Goal: Task Accomplishment & Management: Complete application form

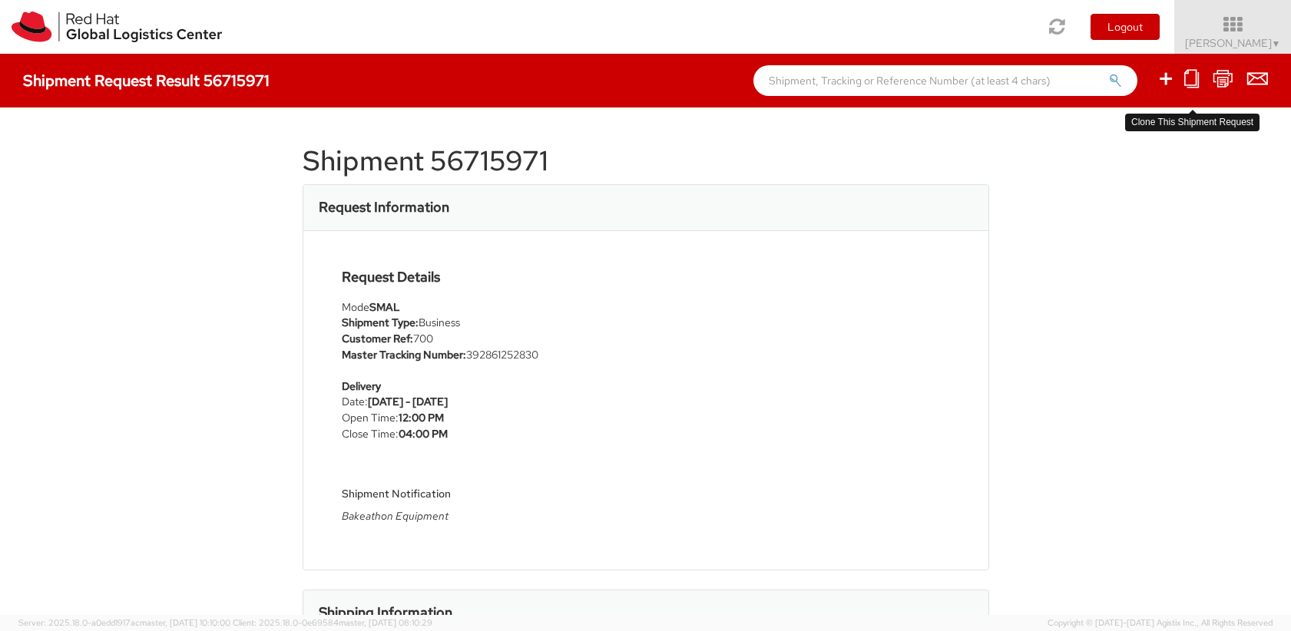
click at [1195, 81] on icon at bounding box center [1192, 78] width 15 height 19
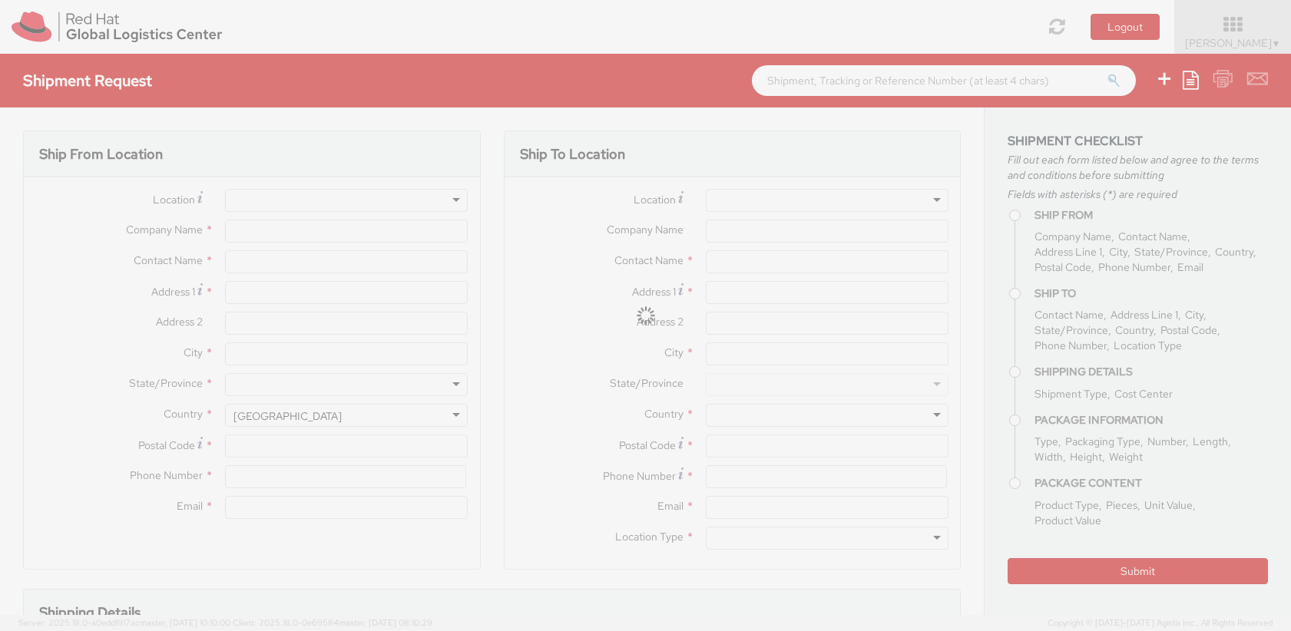
select select
select select "700"
type input "Red Hat Inc."
type input "[PERSON_NAME]"
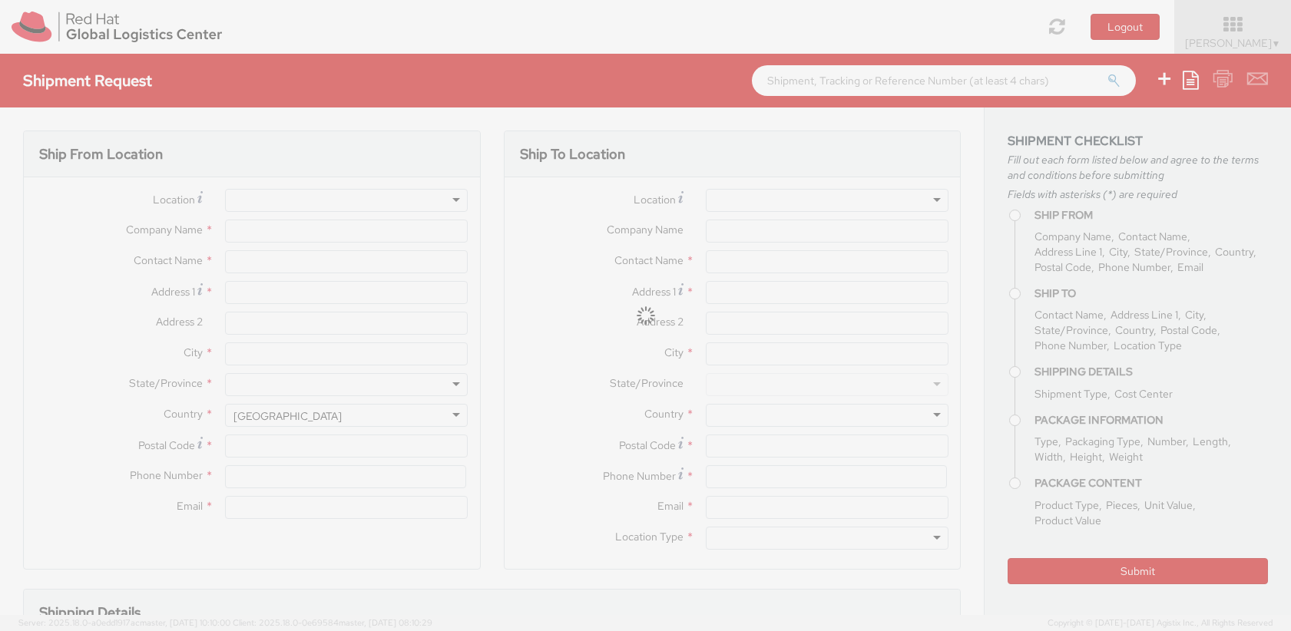
type input "[STREET_ADDRESS]"
type input "[PERSON_NAME]"
type input "01851"
type input "19783923148"
type input "[EMAIL_ADDRESS][DOMAIN_NAME]"
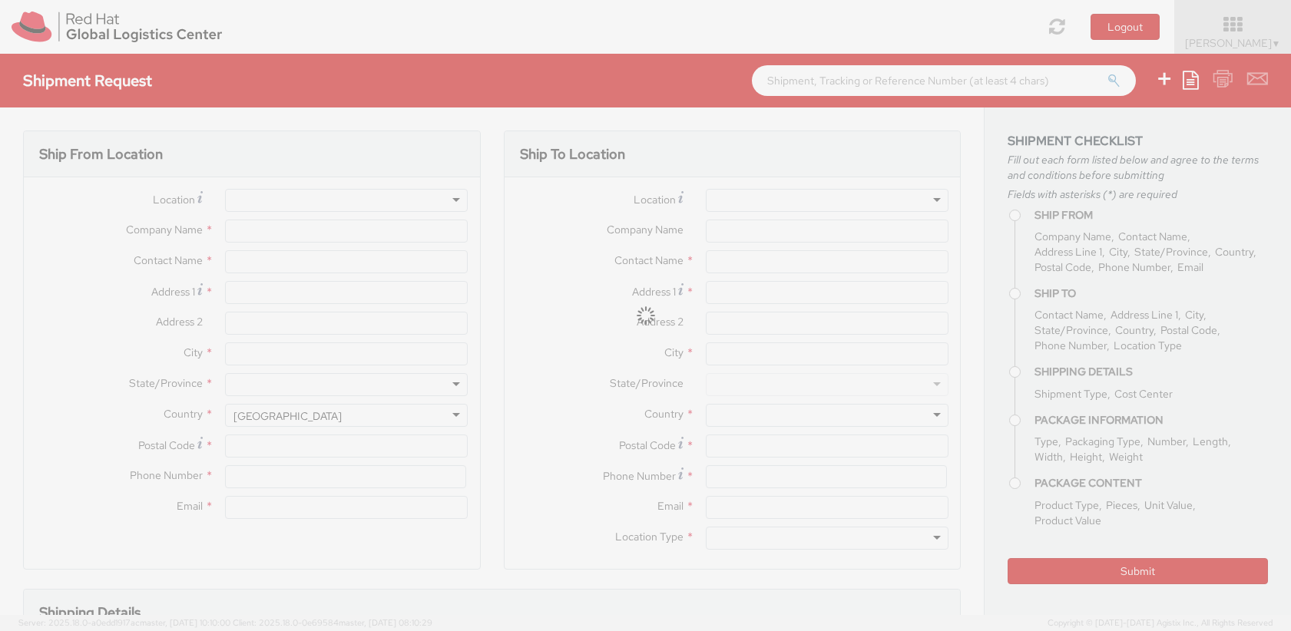
type input "Red Hat, Inc."
type input "[PERSON_NAME]"
type input "[STREET_ADDRESS]"
type input "RALEIGH"
type input "27601"
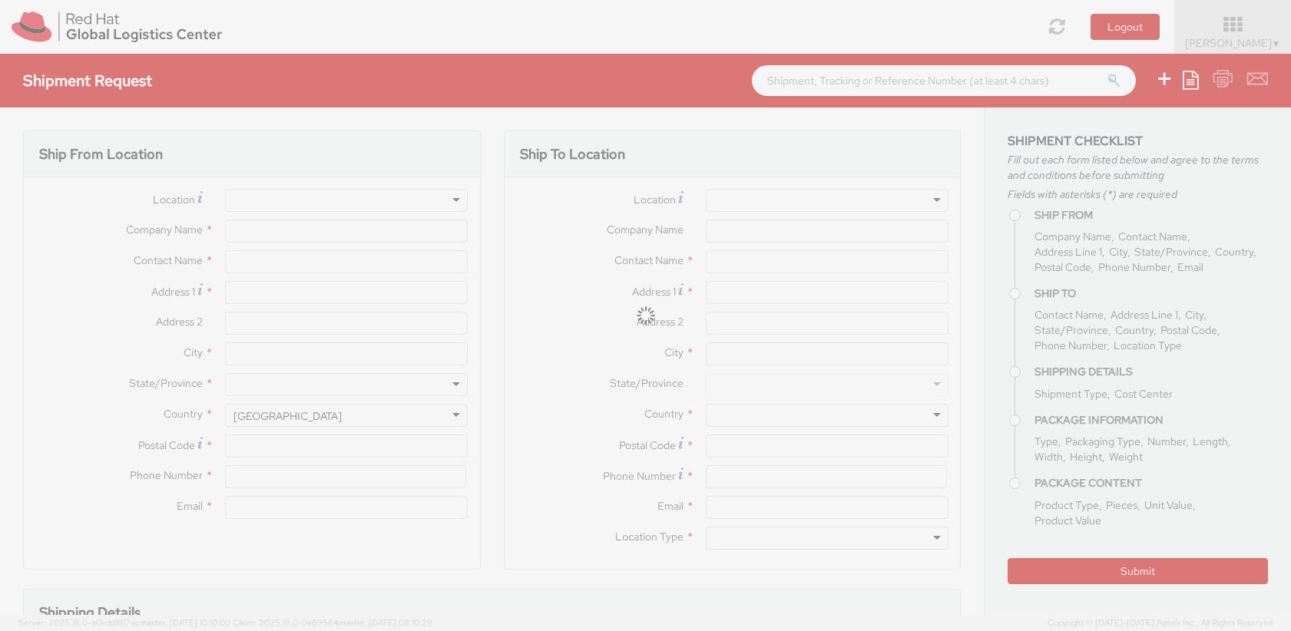
type input "[PHONE_NUMBER]"
type input "[EMAIL_ADDRESS][DOMAIN_NAME]"
type input "[DATE]"
type textarea "Bakeathon Equipment"
type input "700"
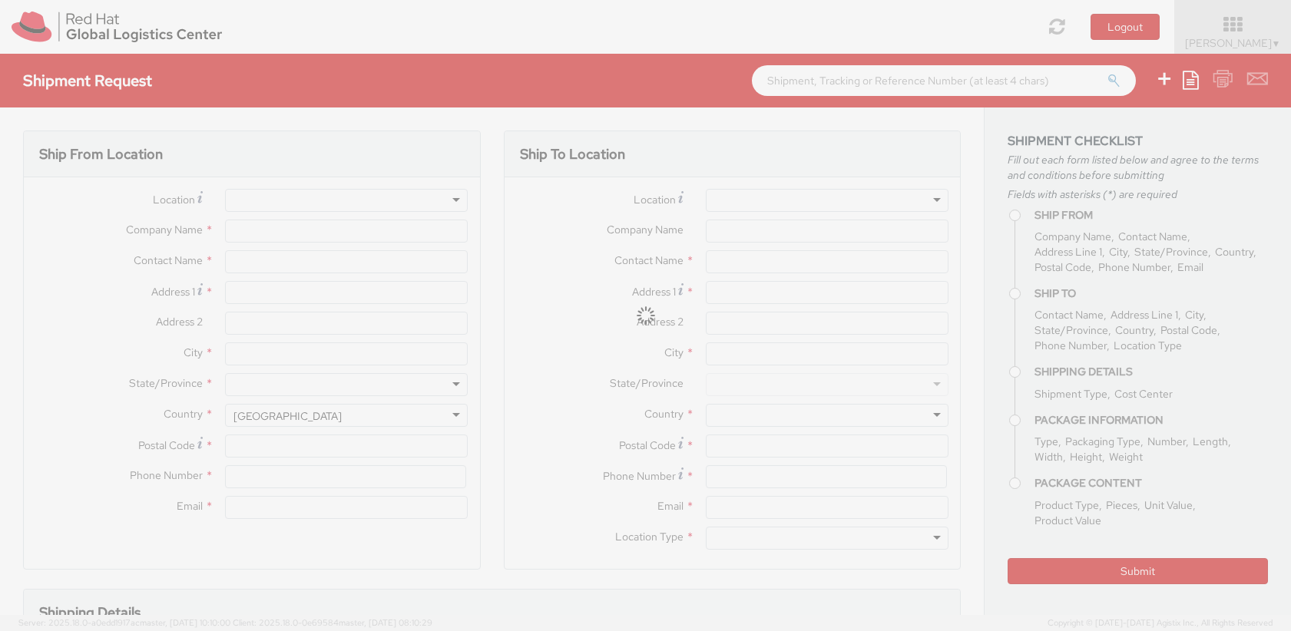
select select "HARD_OTHER"
type input "1"
type input "12"
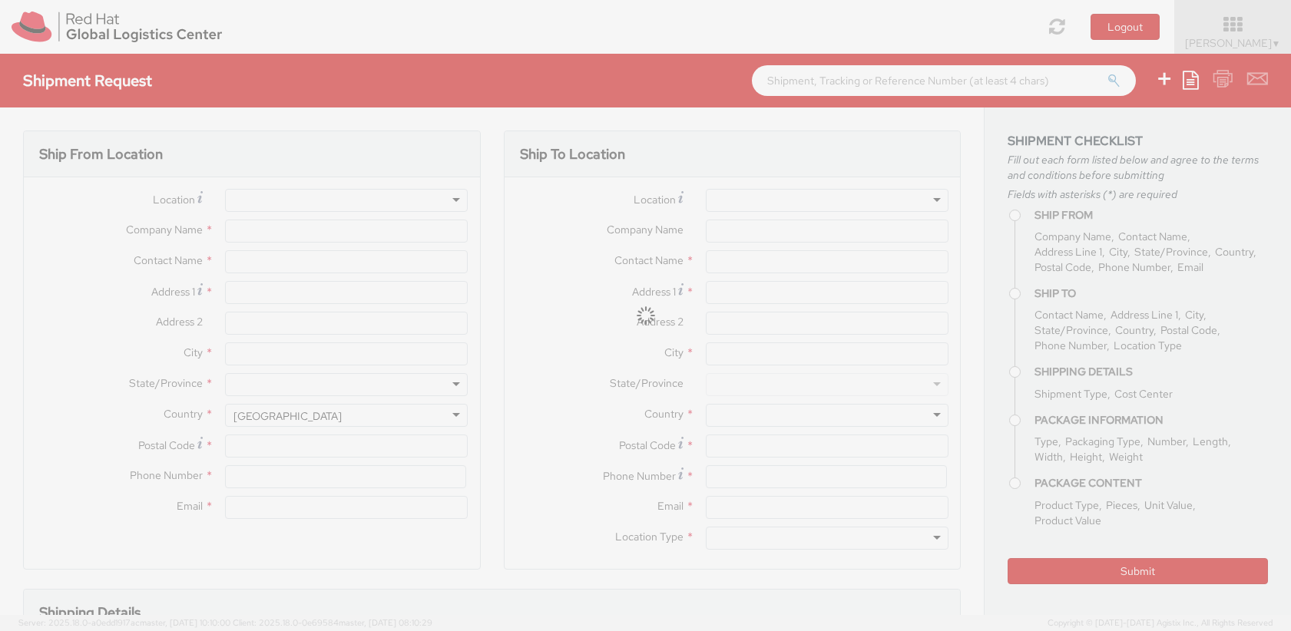
type input "5.1"
type input "Bakeathon server"
select select "HARD_OTHER"
type input "1,000.00"
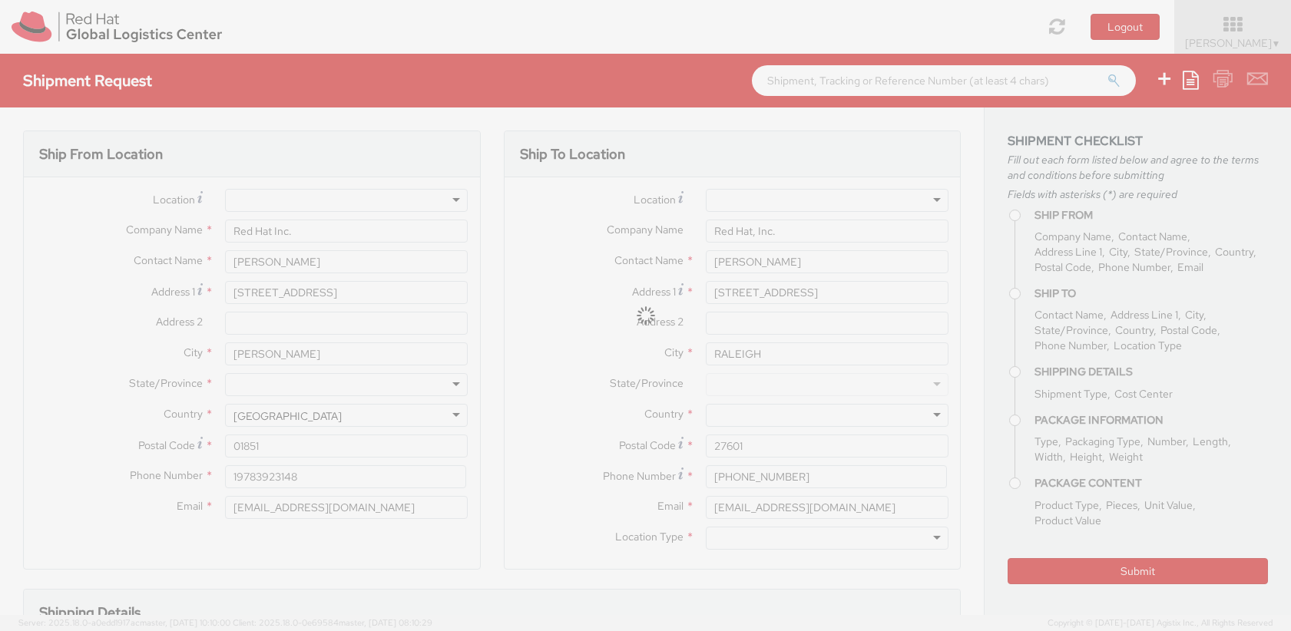
select select
select select "MONITOR"
select select
select select "HARD_OTHER"
select select
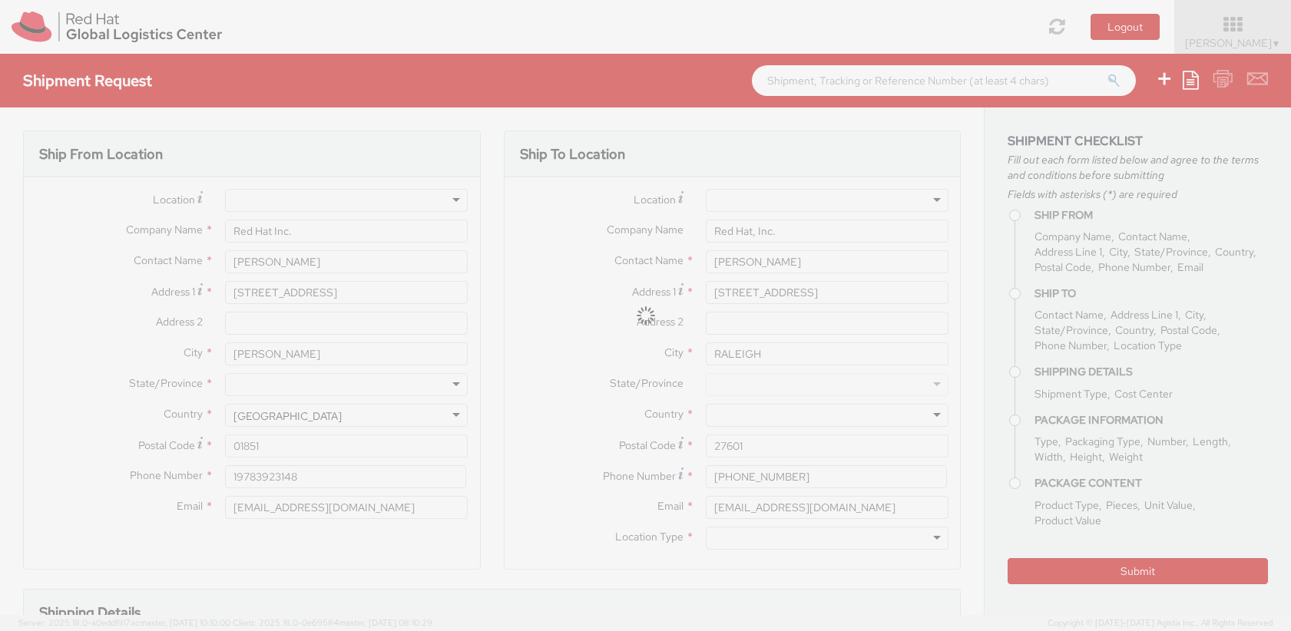
select select "HARD_OTHER"
select select
select select "HARD_OTHER"
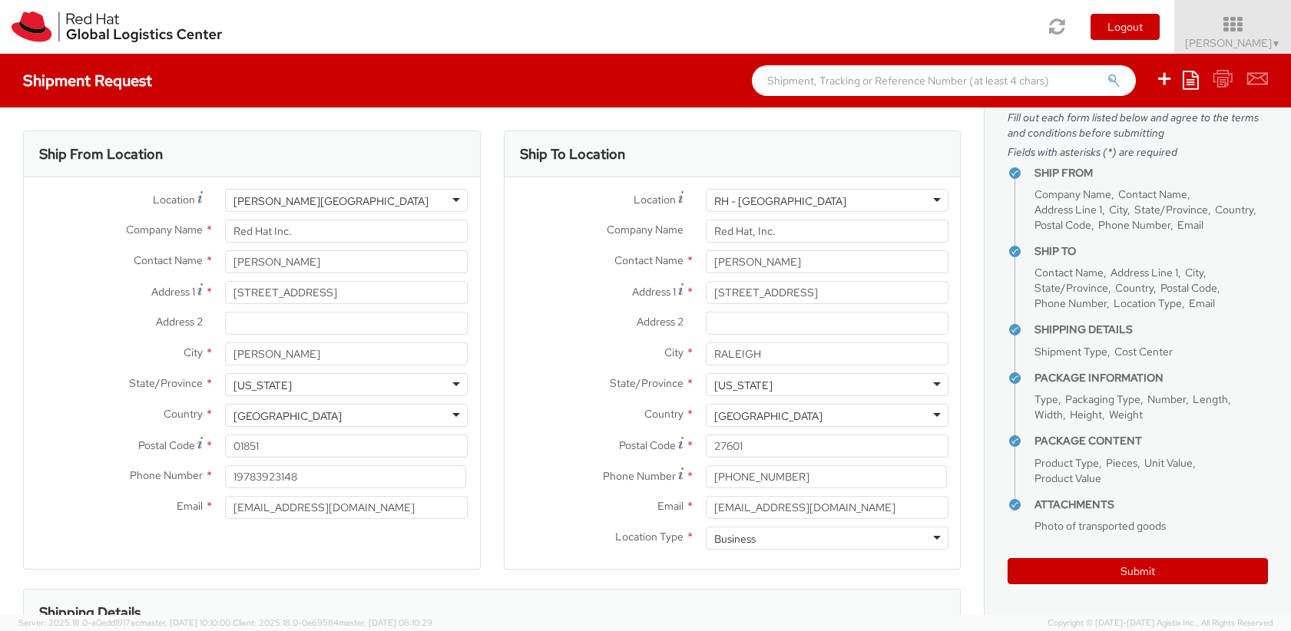
scroll to position [1256, 0]
click at [449, 197] on div "[PERSON_NAME][GEOGRAPHIC_DATA]" at bounding box center [346, 200] width 243 height 23
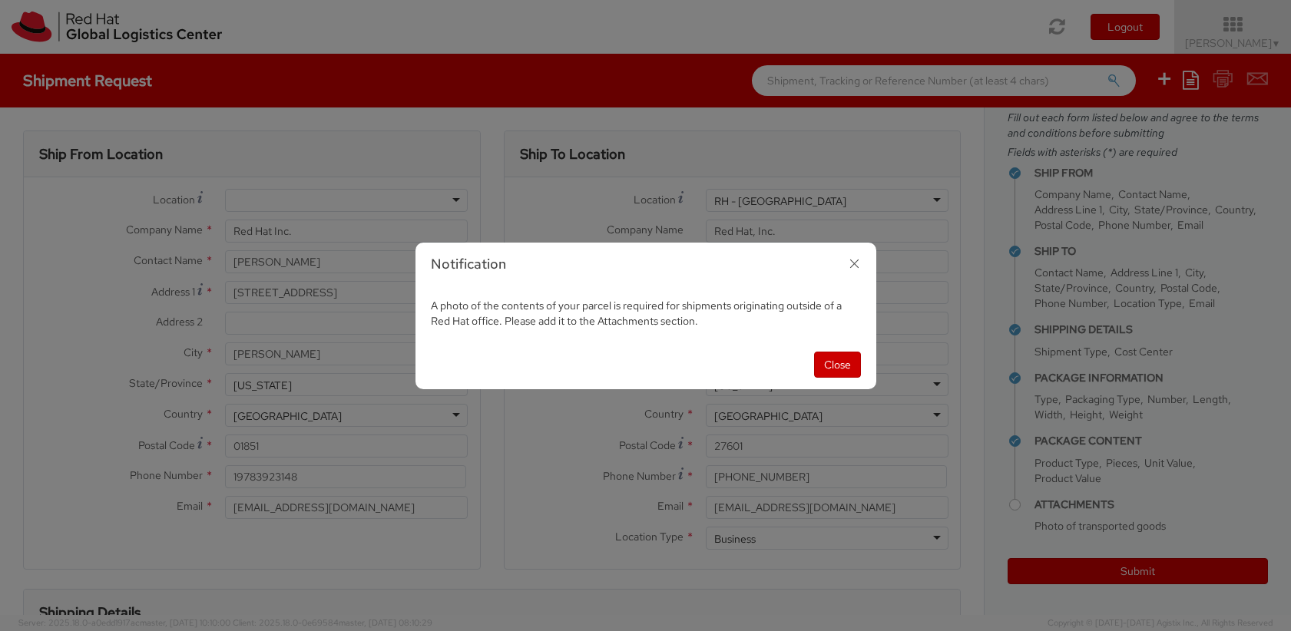
click at [857, 261] on icon "button" at bounding box center [854, 264] width 22 height 22
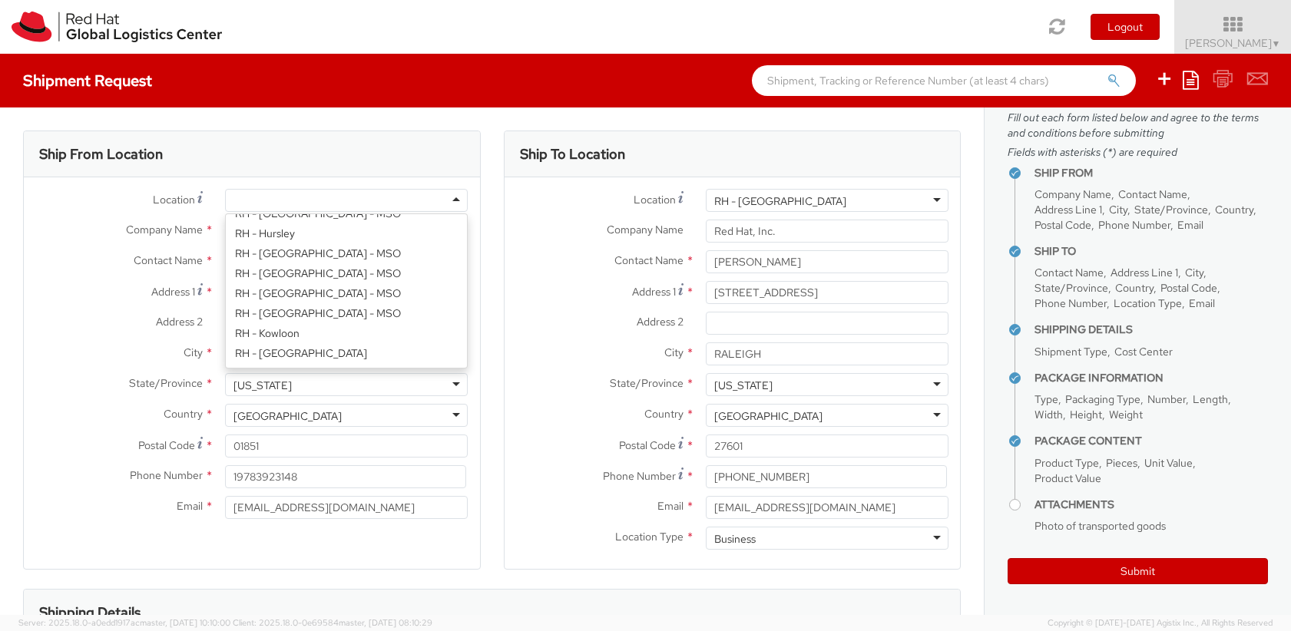
scroll to position [4, 0]
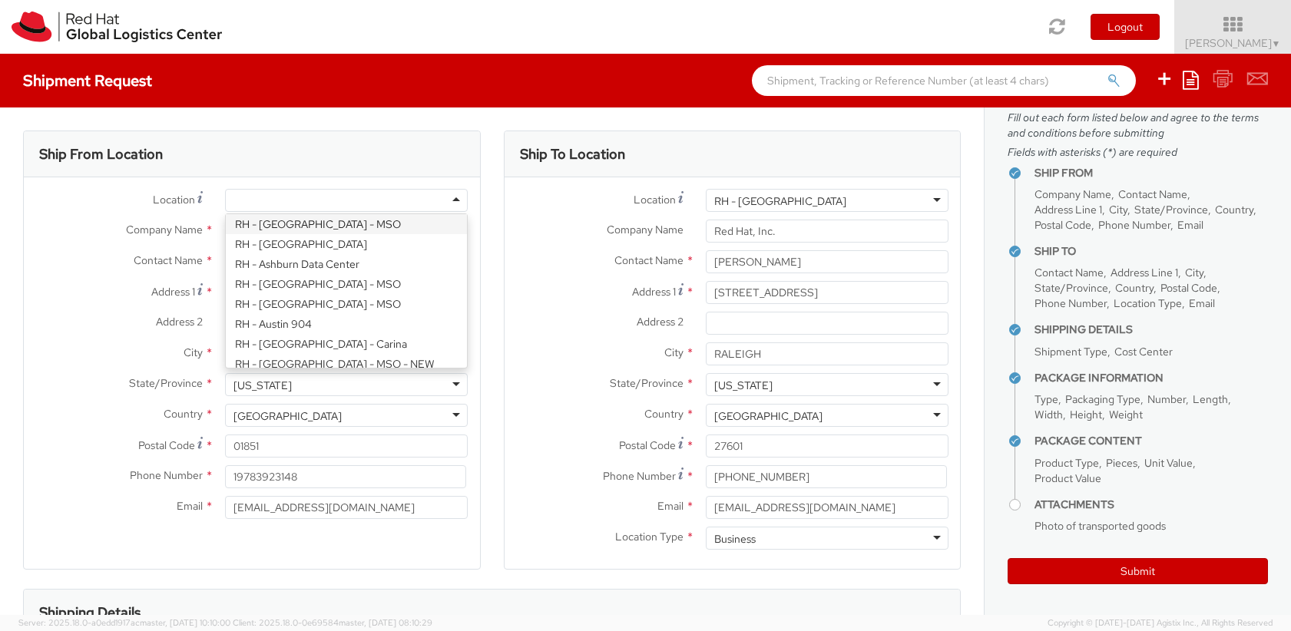
click at [301, 196] on div at bounding box center [346, 200] width 243 height 23
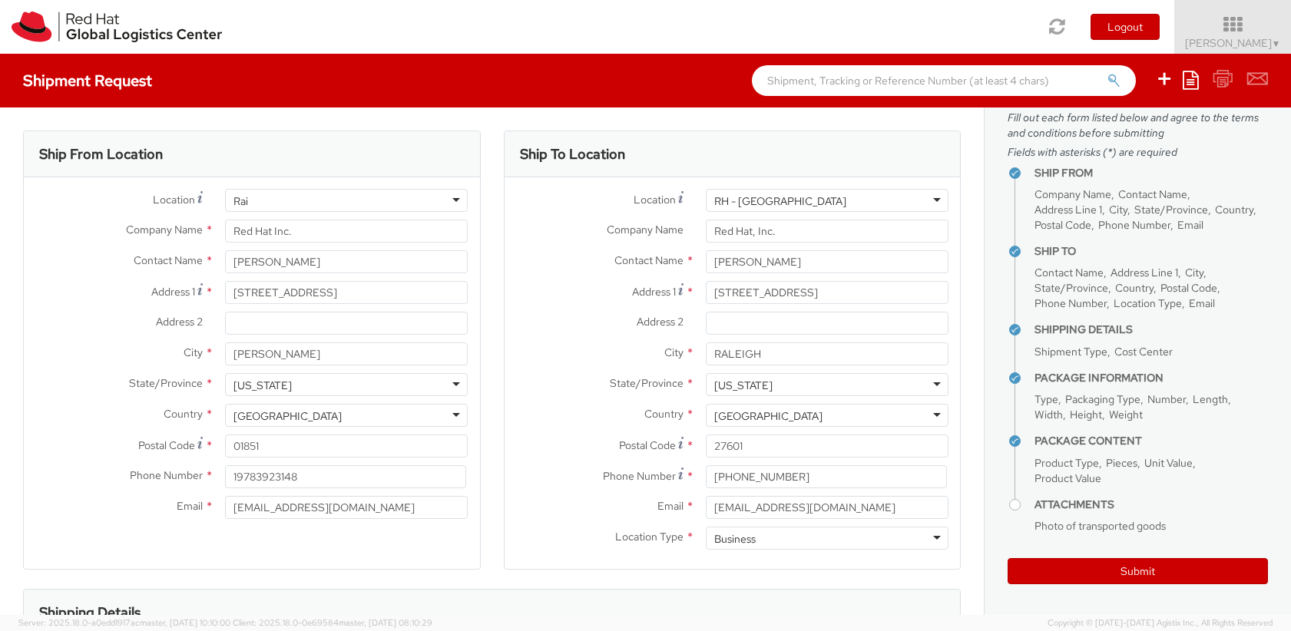
type input "Ra"
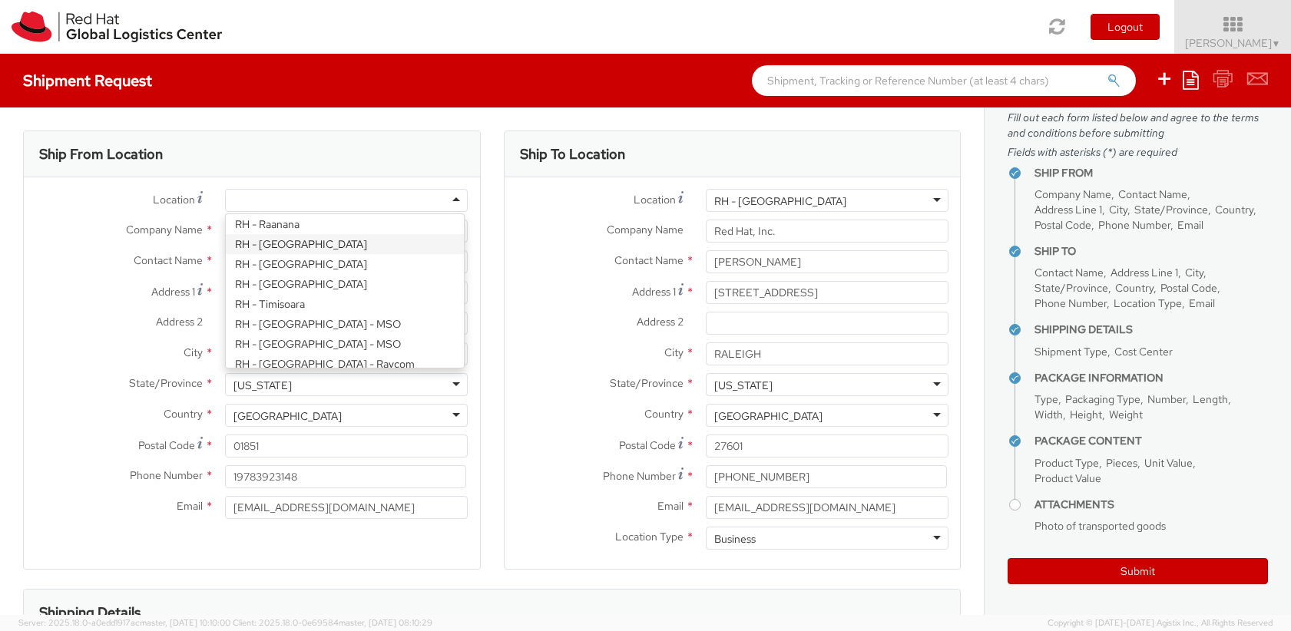
type input "Red Hat, Inc."
type input "[STREET_ADDRESS]"
type input "RALEIGH"
type input "27601"
type input "[PHONE_NUMBER]"
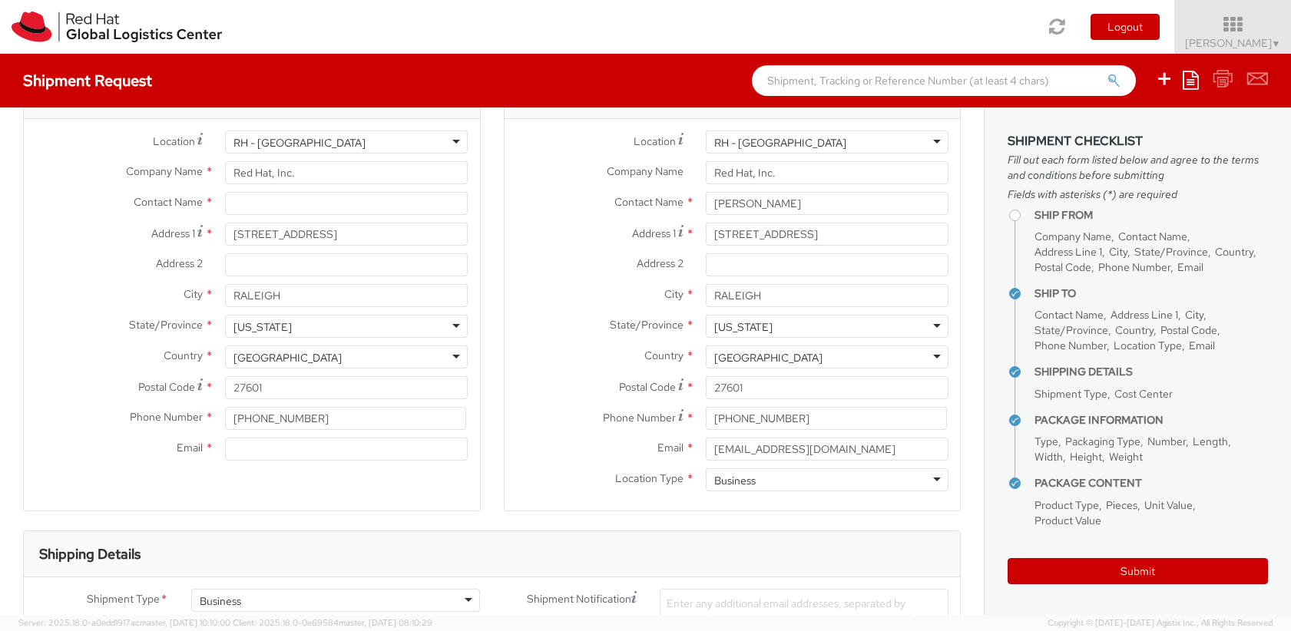
scroll to position [0, 0]
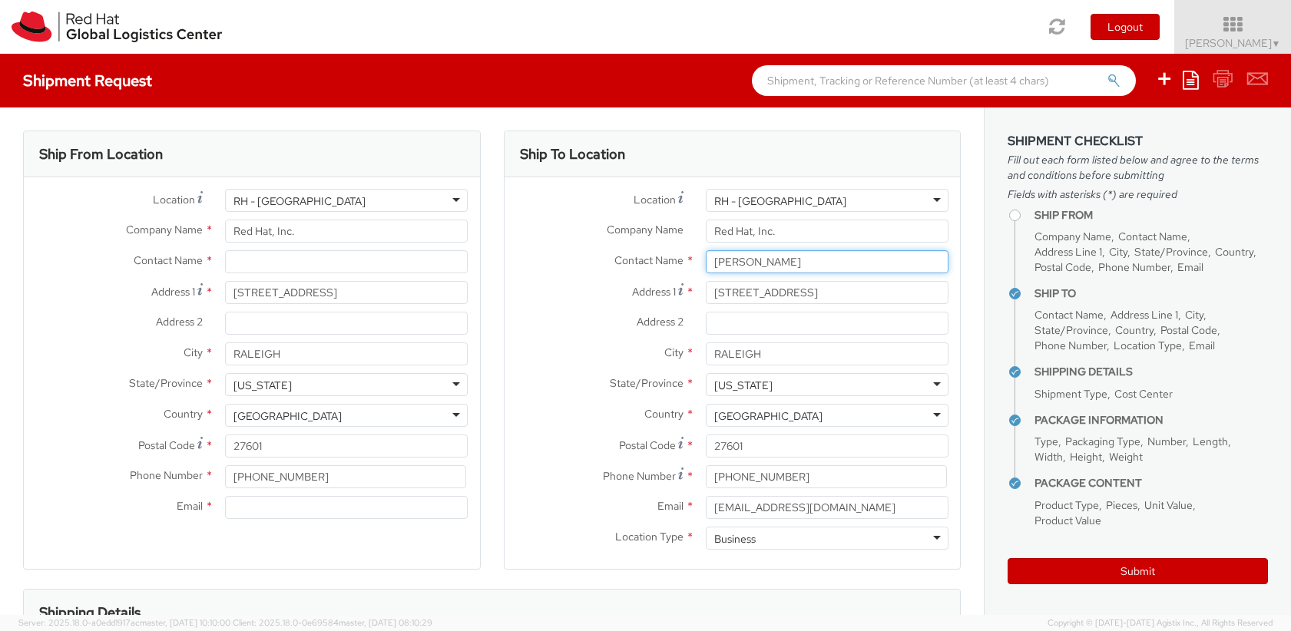
drag, startPoint x: 783, startPoint y: 260, endPoint x: 677, endPoint y: 256, distance: 106.1
click at [677, 256] on div "Contact Name * [PERSON_NAME]" at bounding box center [733, 261] width 456 height 23
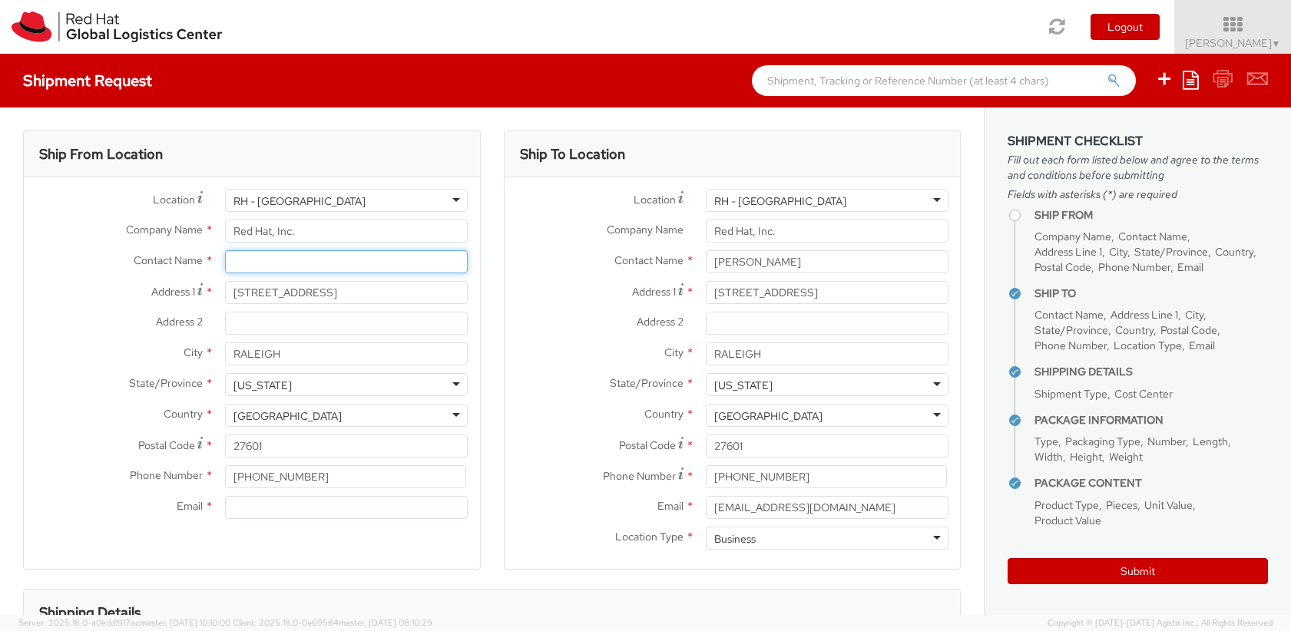
click at [280, 267] on input "text" at bounding box center [346, 261] width 243 height 23
paste input "[PERSON_NAME]"
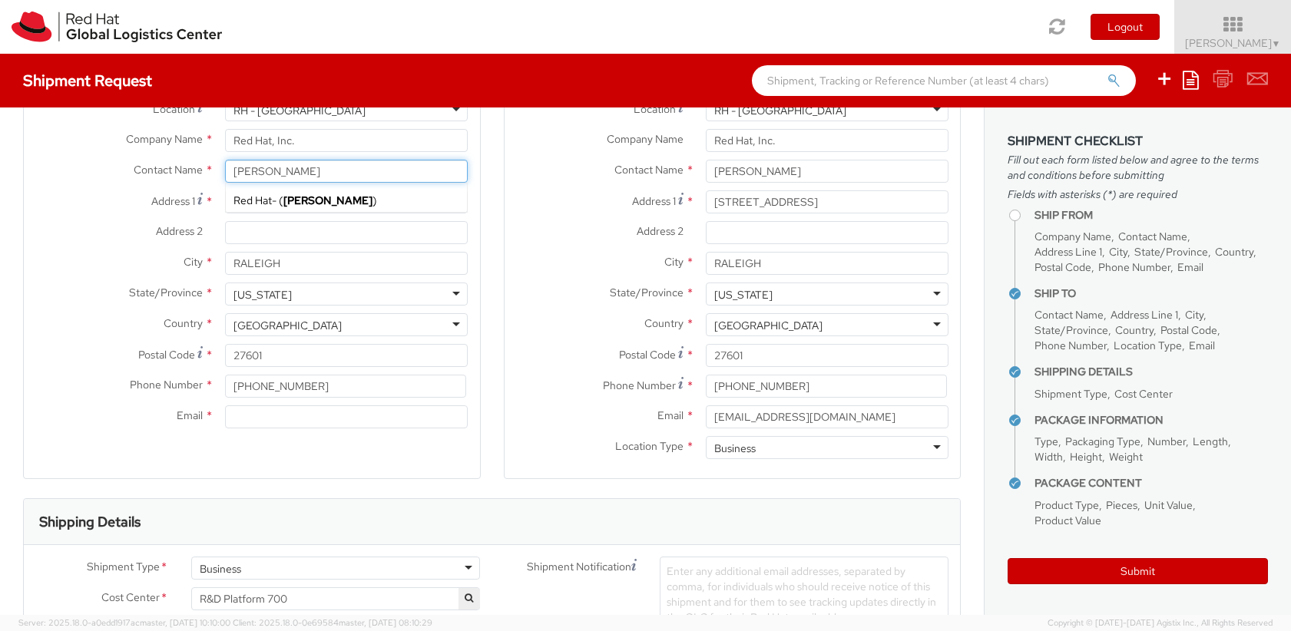
scroll to position [92, 0]
type input "[PERSON_NAME]"
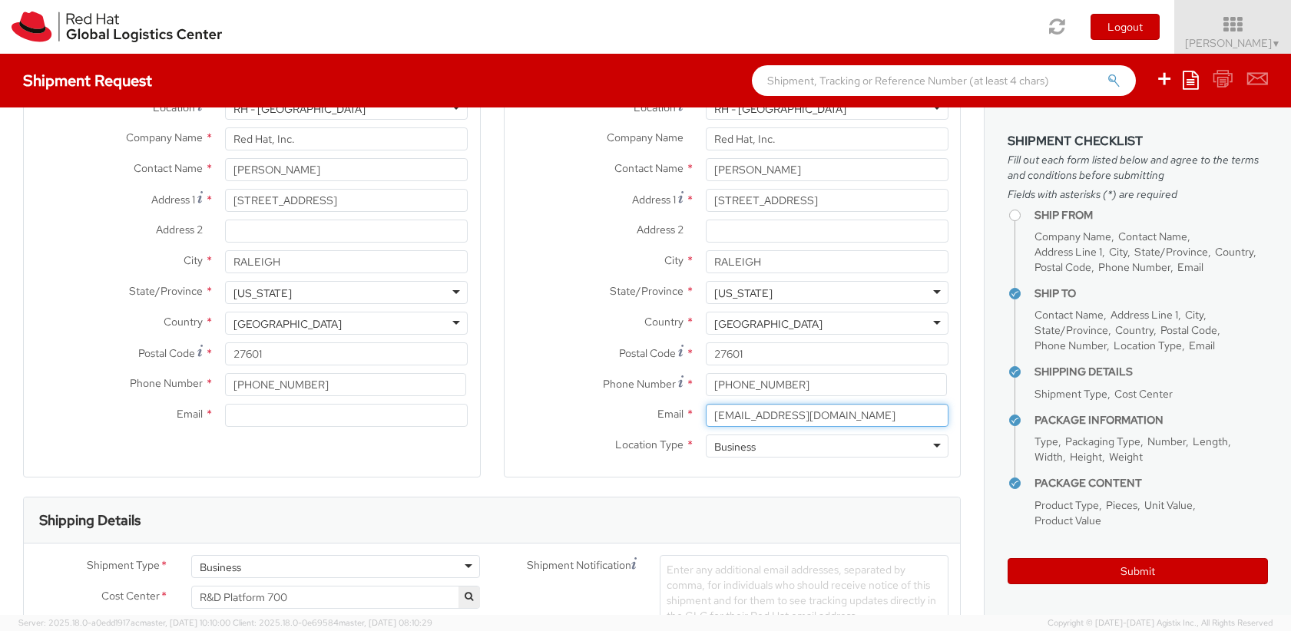
drag, startPoint x: 823, startPoint y: 414, endPoint x: 684, endPoint y: 419, distance: 139.9
click at [684, 419] on div "Email * [EMAIL_ADDRESS][DOMAIN_NAME]" at bounding box center [733, 415] width 456 height 23
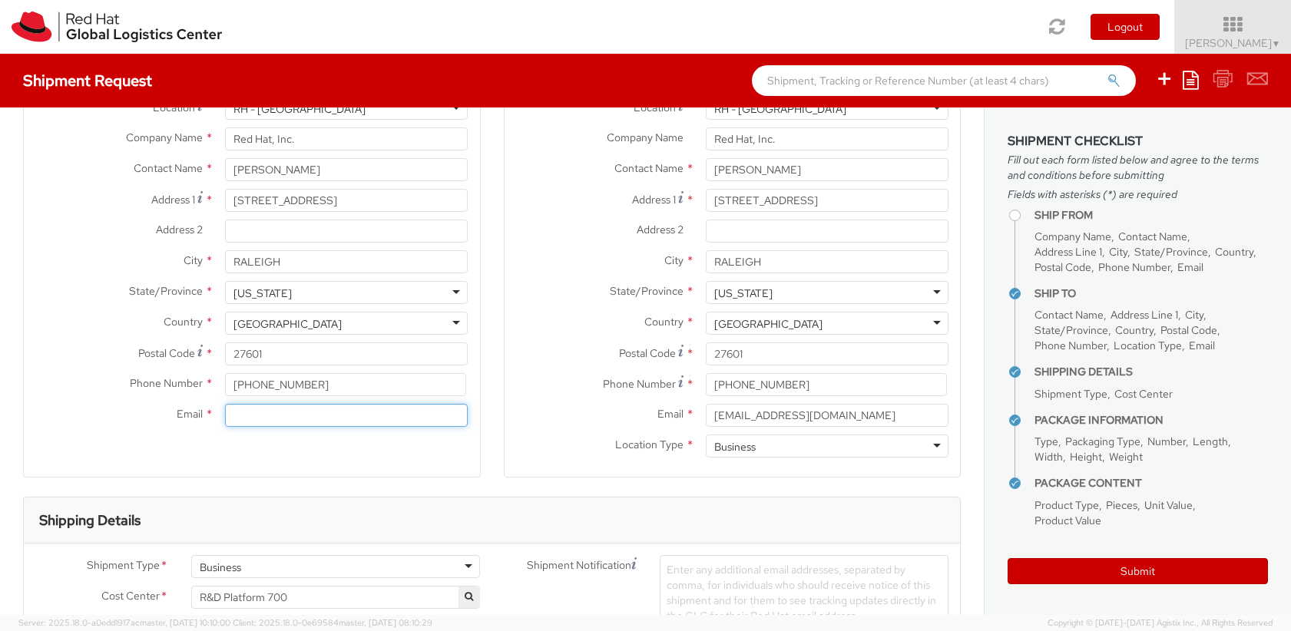
paste input "[EMAIL_ADDRESS][DOMAIN_NAME]"
type input "[EMAIL_ADDRESS][DOMAIN_NAME]"
click at [383, 451] on div "Ship From Location Location * [GEOGRAPHIC_DATA] - [GEOGRAPHIC_DATA] [GEOGRAPHIC…" at bounding box center [252, 257] width 458 height 439
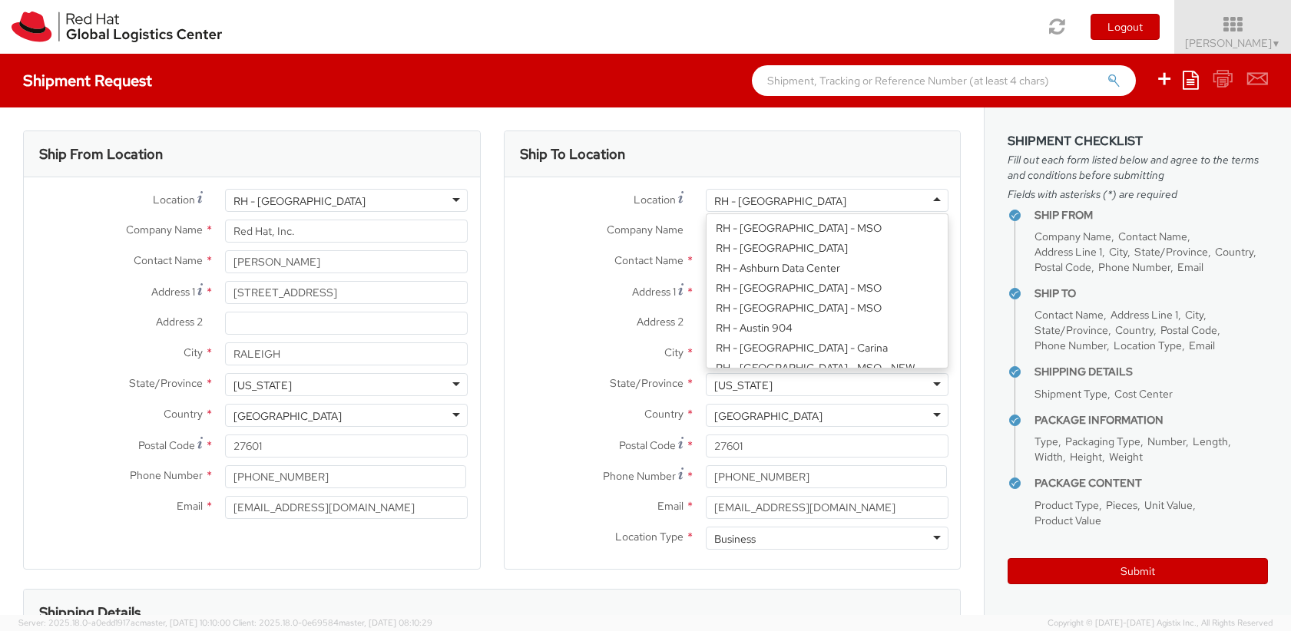
scroll to position [1915, 0]
click at [924, 199] on div "RH - [GEOGRAPHIC_DATA]" at bounding box center [827, 200] width 243 height 23
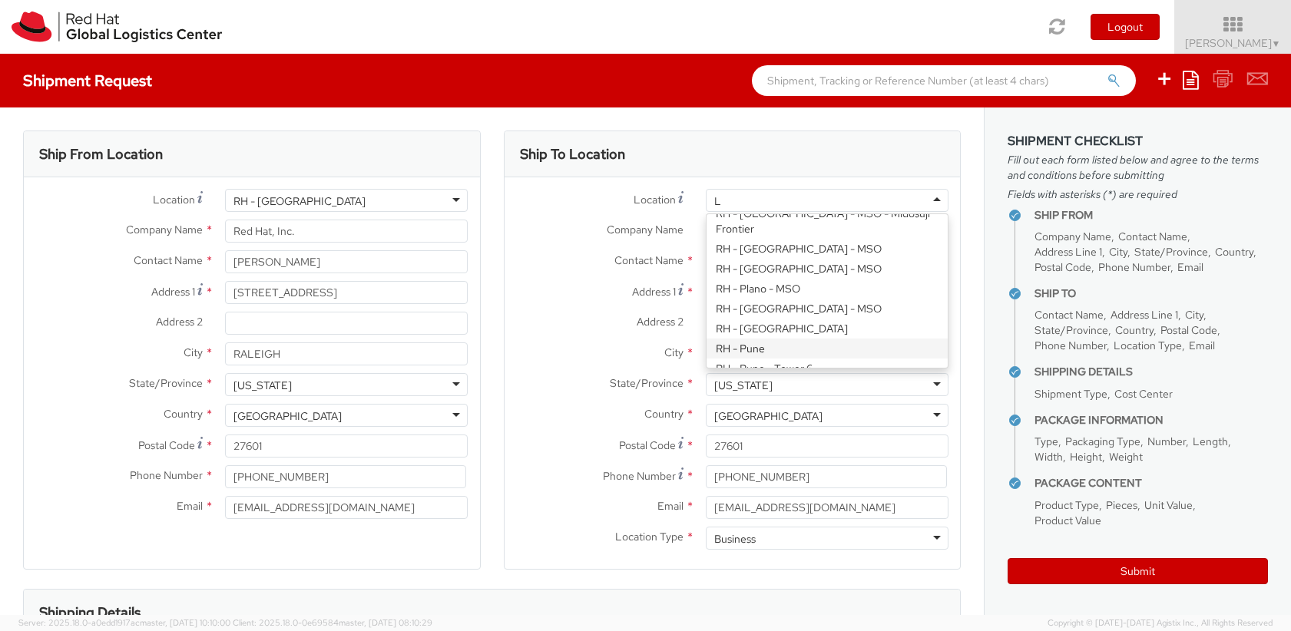
scroll to position [4, 0]
type input "Lo"
type input "Red Hat Inc."
type input "[STREET_ADDRESS]"
type input "[PERSON_NAME]"
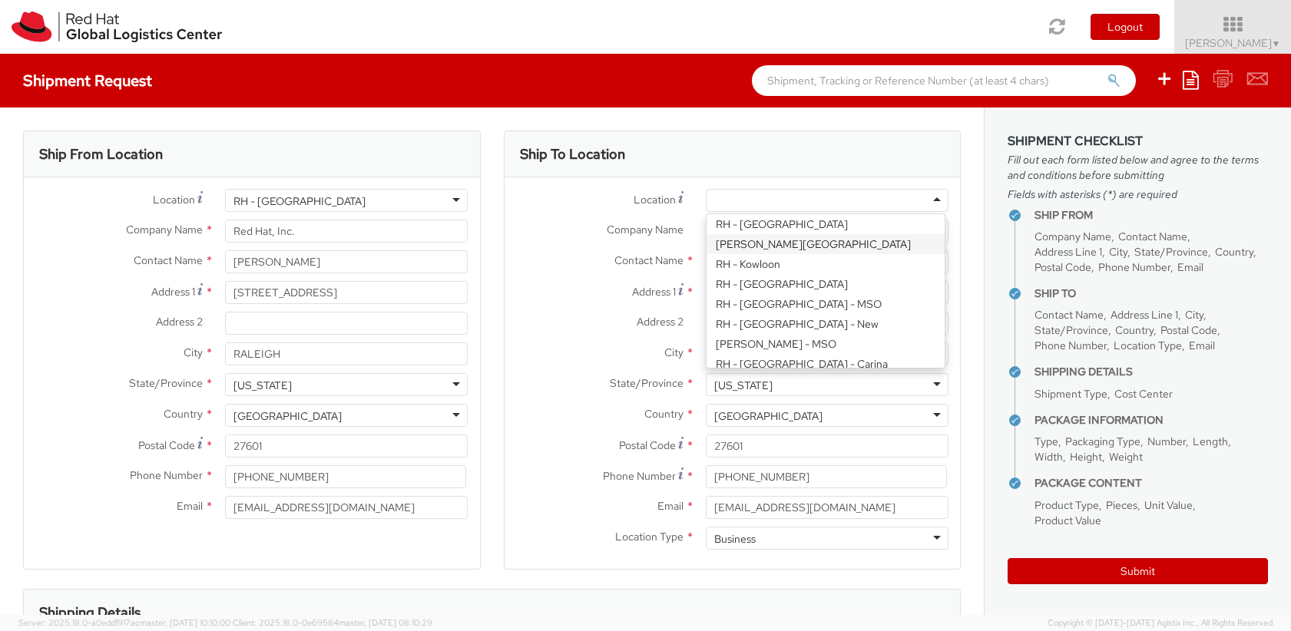
type input "01851"
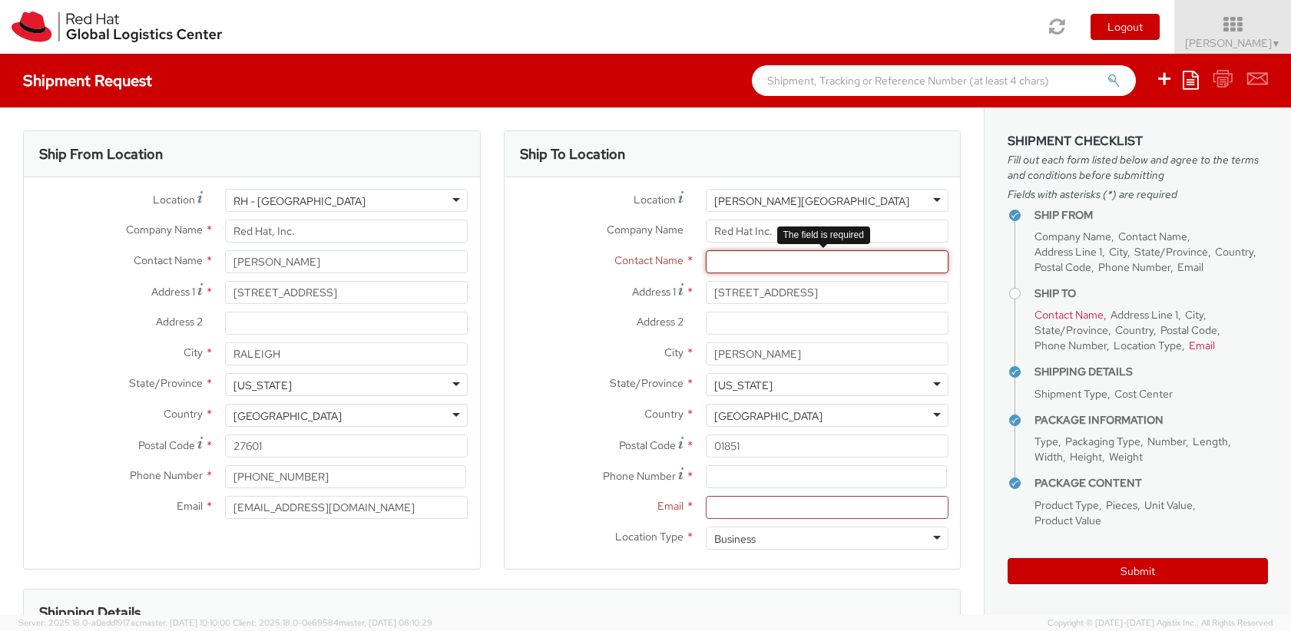
click at [751, 261] on input "text" at bounding box center [827, 261] width 243 height 23
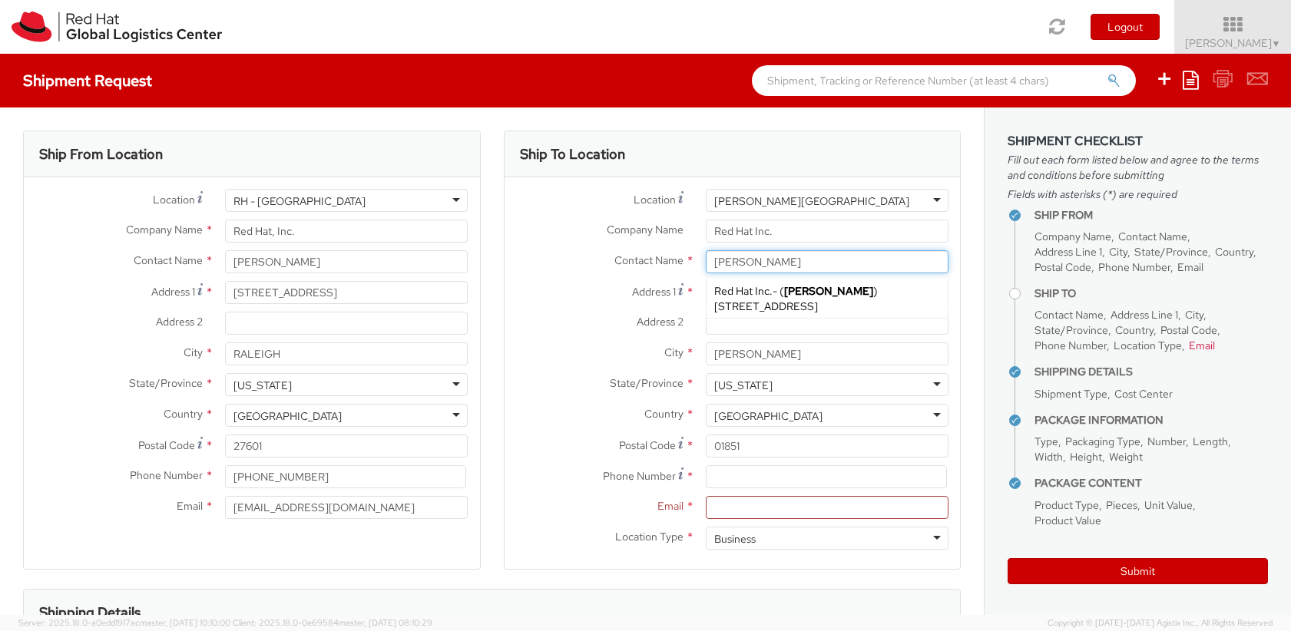
type input "[PERSON_NAME]"
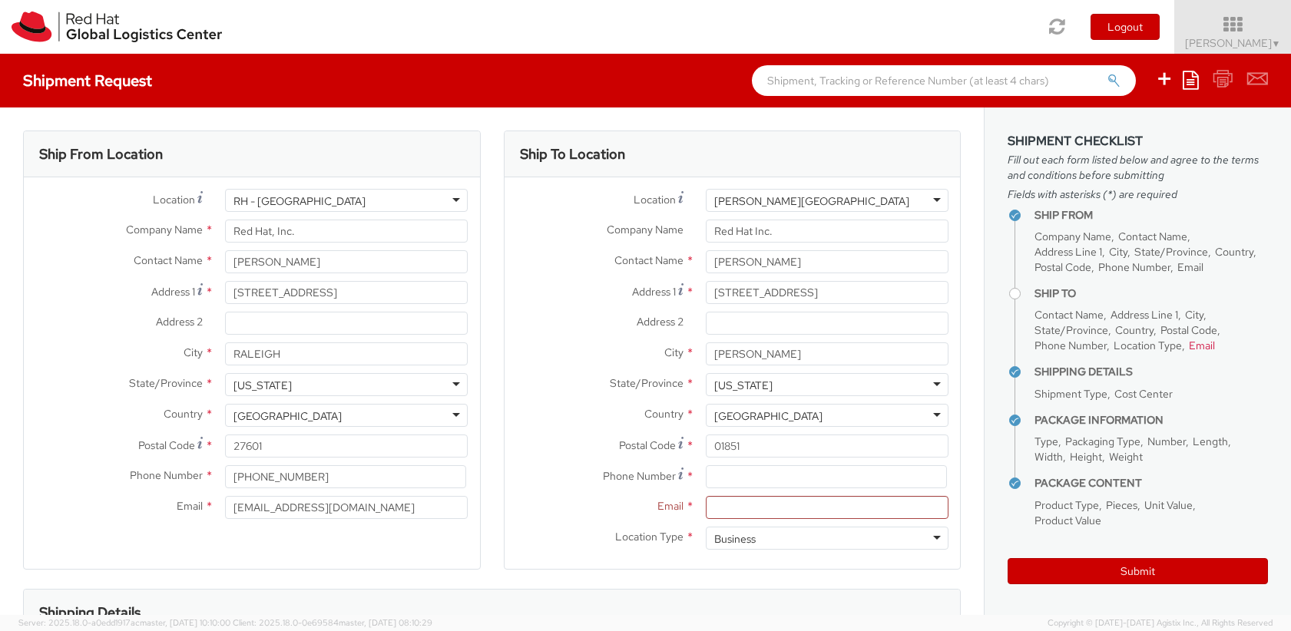
click at [675, 84] on div "Shipment Request Save as template Create from template" at bounding box center [645, 81] width 1291 height 54
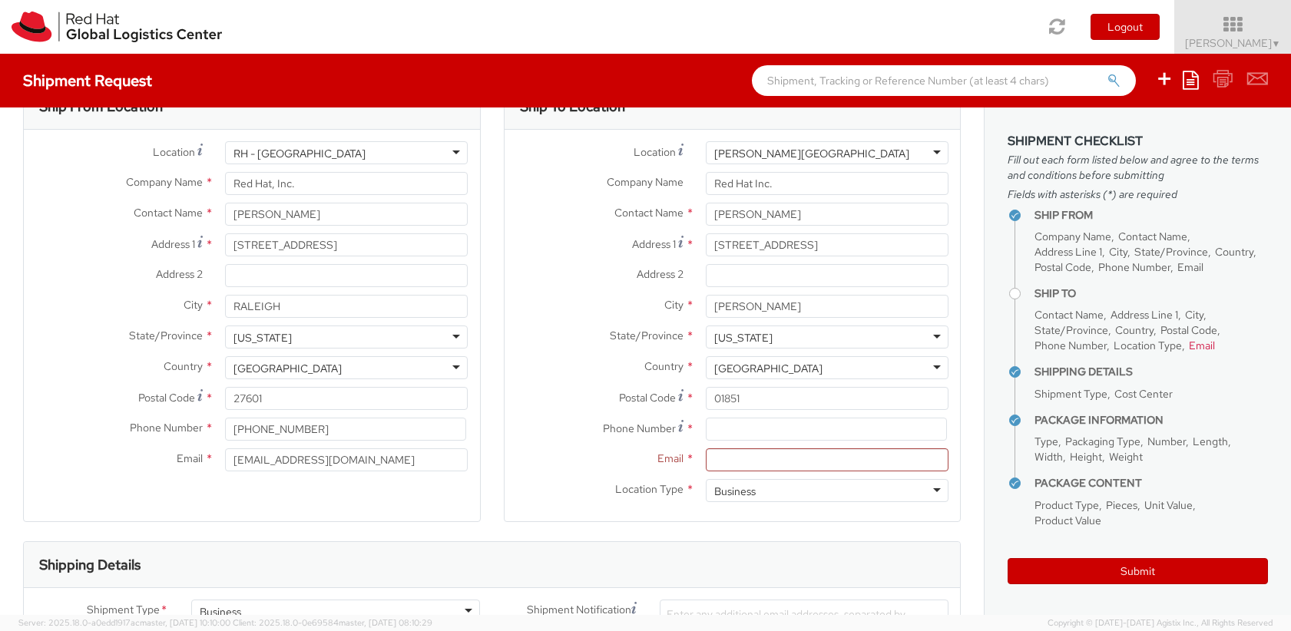
scroll to position [92, 0]
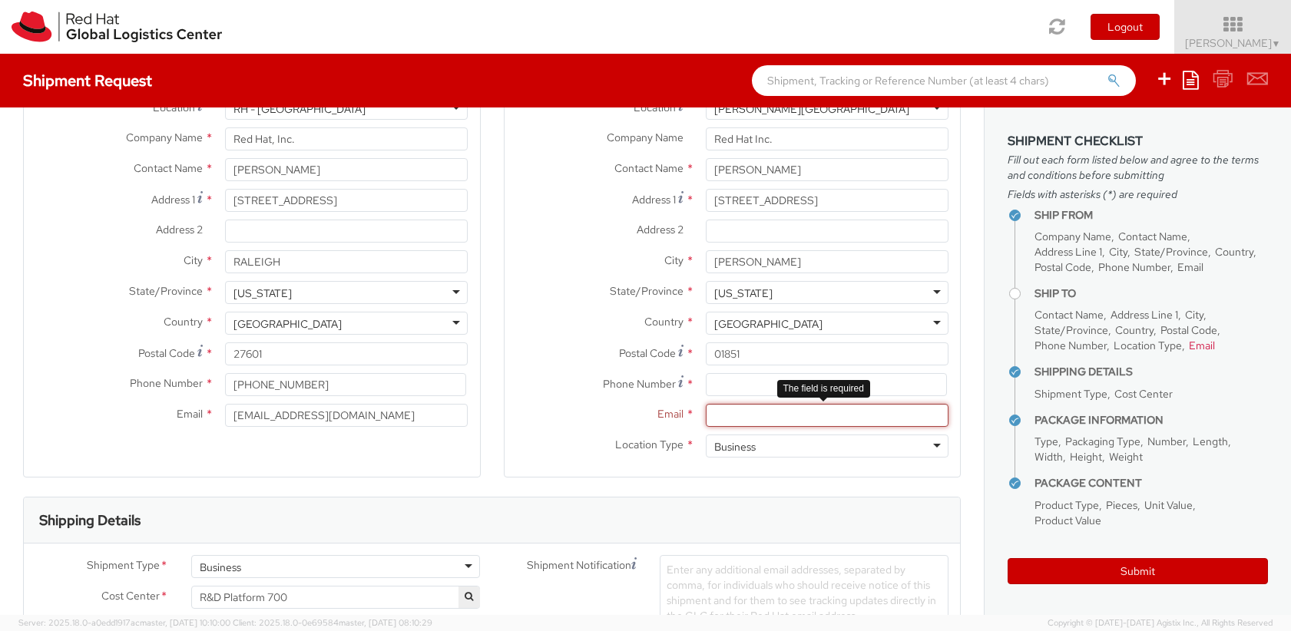
click at [770, 423] on input "Email *" at bounding box center [827, 415] width 243 height 23
type input "[EMAIL_ADDRESS][DOMAIN_NAME]"
click at [538, 467] on div "Location * [GEOGRAPHIC_DATA][PERSON_NAME][GEOGRAPHIC_DATA] [GEOGRAPHIC_DATA][PE…" at bounding box center [733, 281] width 456 height 392
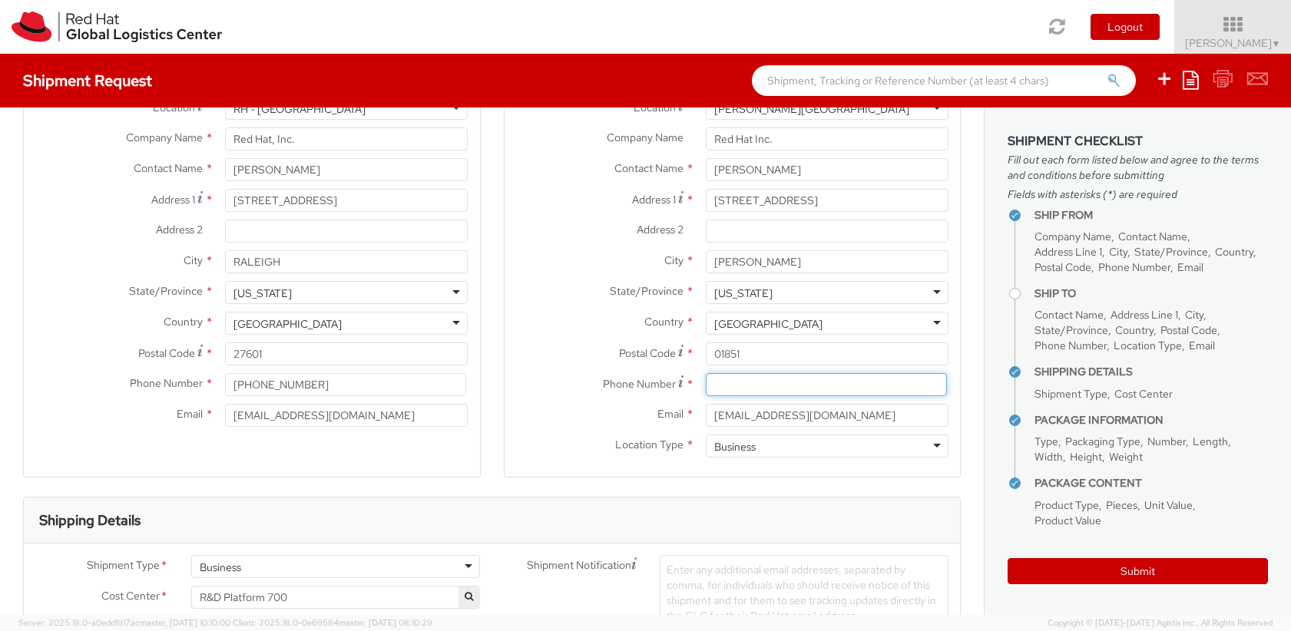
click at [766, 388] on input at bounding box center [826, 384] width 241 height 23
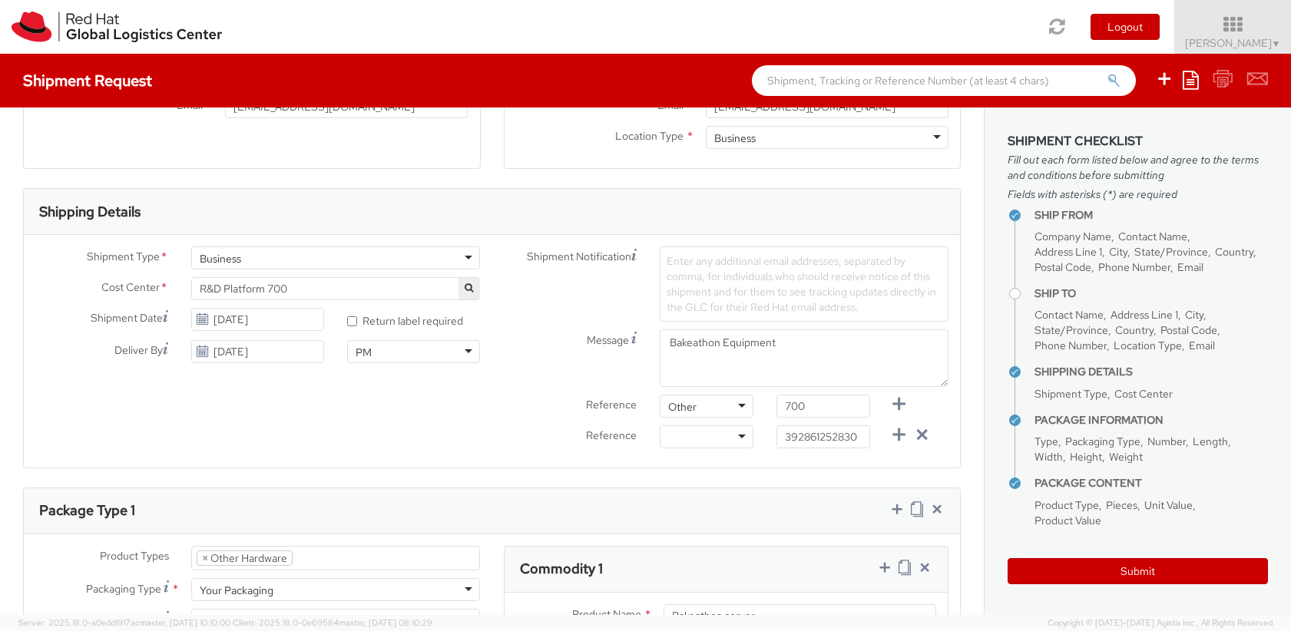
scroll to position [461, 0]
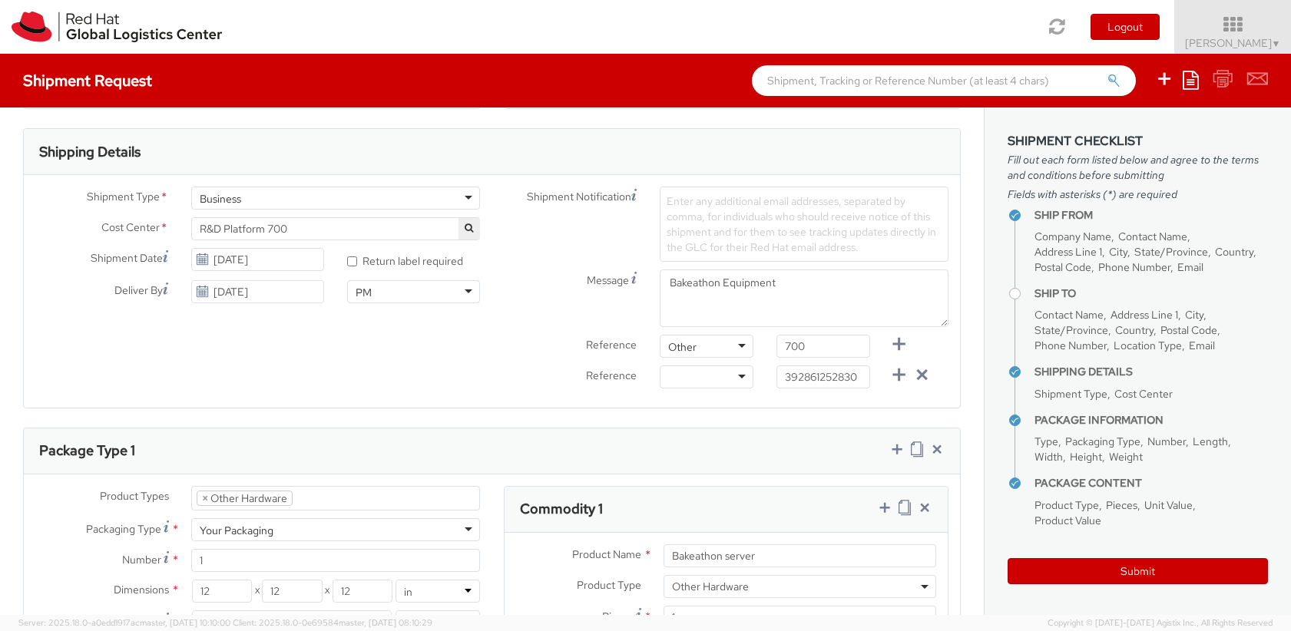
type input "603.508.7108"
click at [197, 262] on icon at bounding box center [202, 259] width 13 height 12
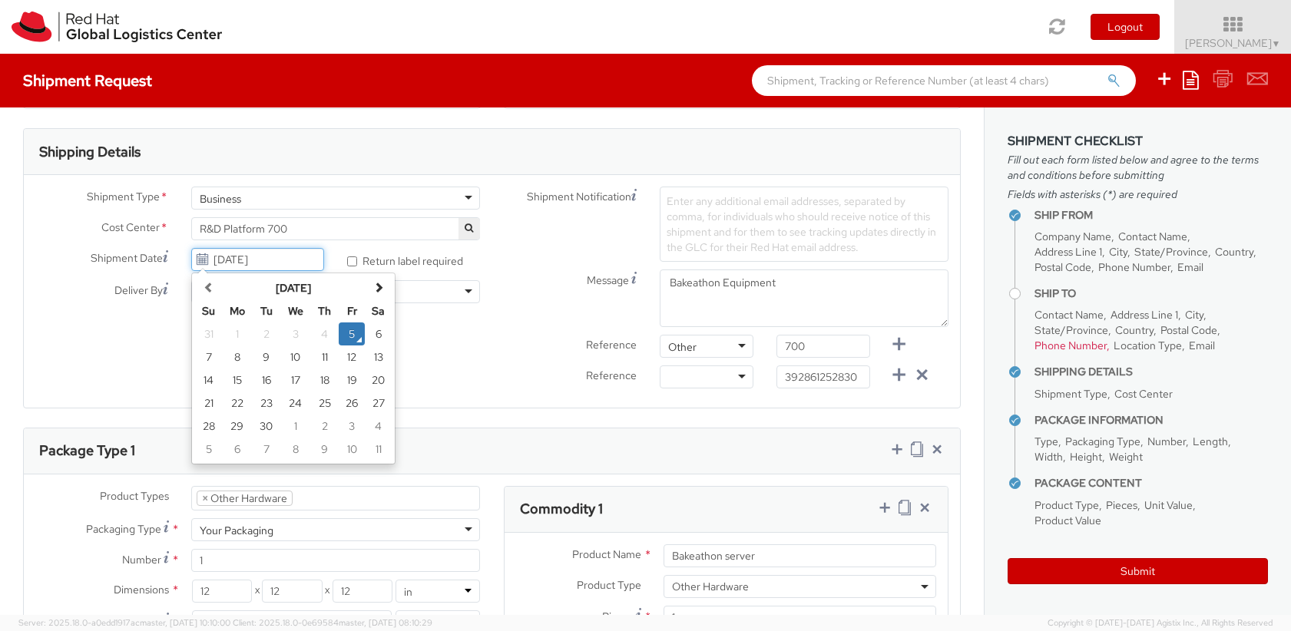
click at [265, 261] on input "[DATE]" at bounding box center [257, 259] width 133 height 23
click at [373, 286] on span at bounding box center [378, 287] width 11 height 11
click at [346, 356] on td "10" at bounding box center [352, 357] width 28 height 23
type input "[DATE]"
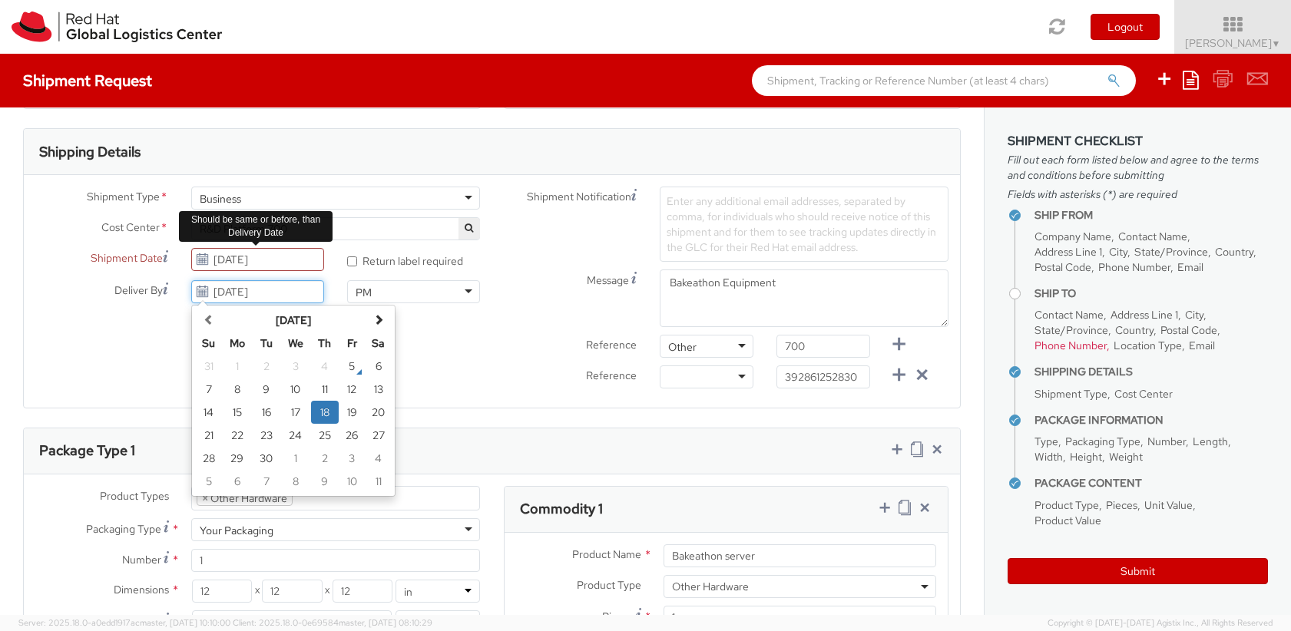
click at [279, 299] on input "[DATE]" at bounding box center [257, 291] width 133 height 23
click at [381, 315] on span at bounding box center [378, 319] width 11 height 11
click at [349, 439] on td "24" at bounding box center [352, 435] width 28 height 23
type input "[DATE]"
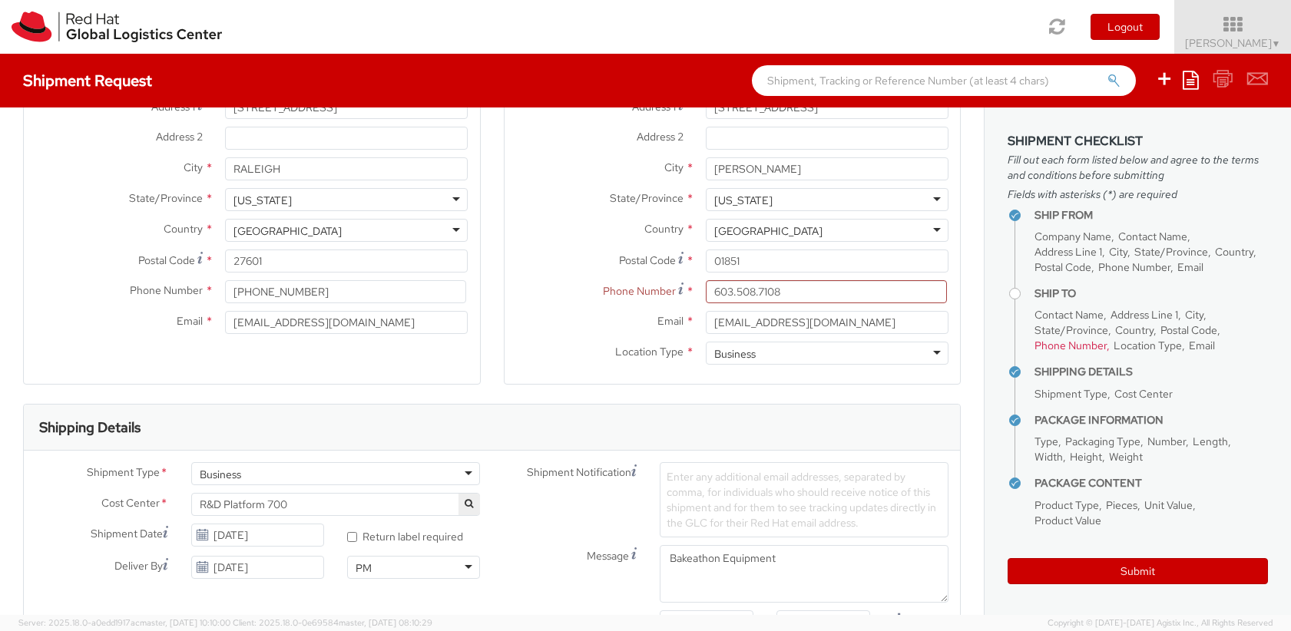
scroll to position [184, 0]
click at [823, 289] on input "603.508.7108" at bounding box center [826, 292] width 241 height 23
type input "[PHONE_NUMBER]"
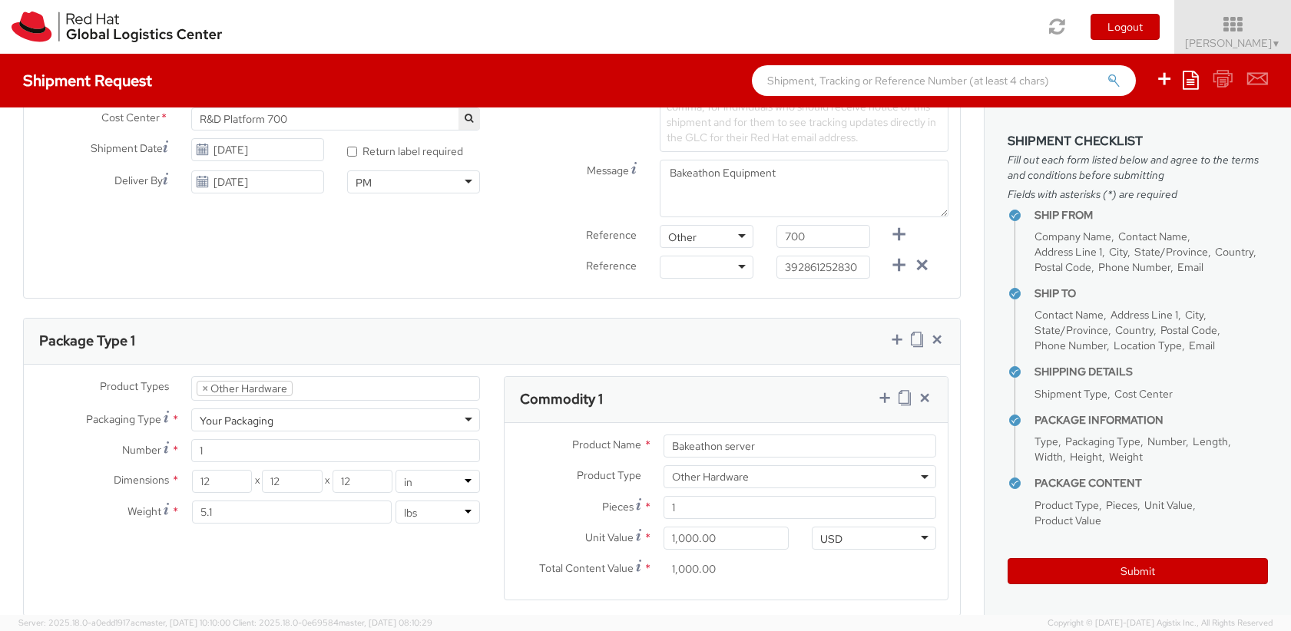
scroll to position [645, 0]
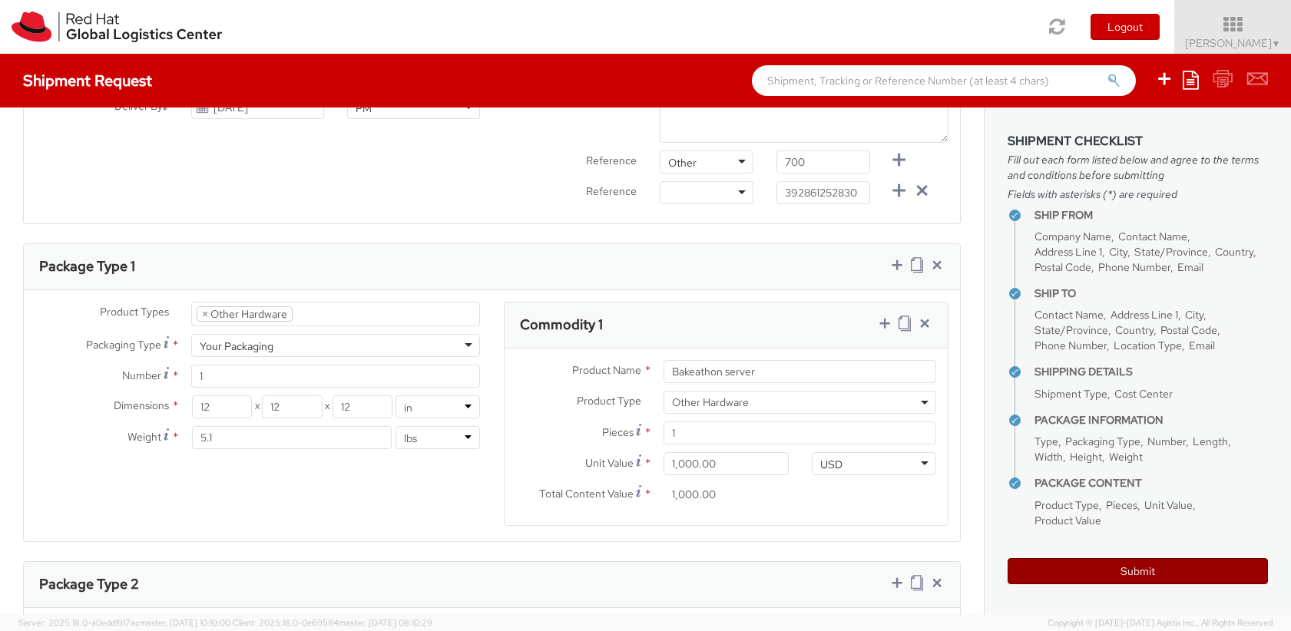
click at [1125, 572] on button "Submit" at bounding box center [1138, 571] width 260 height 26
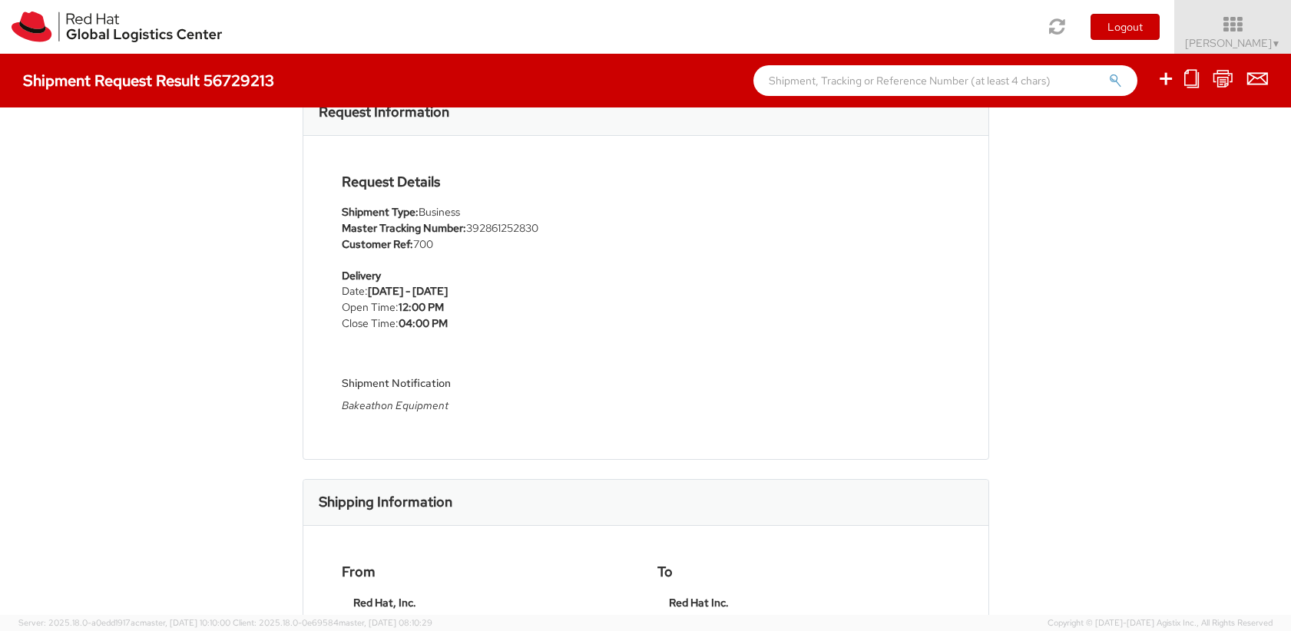
scroll to position [92, 0]
